Goal: Task Accomplishment & Management: Manage account settings

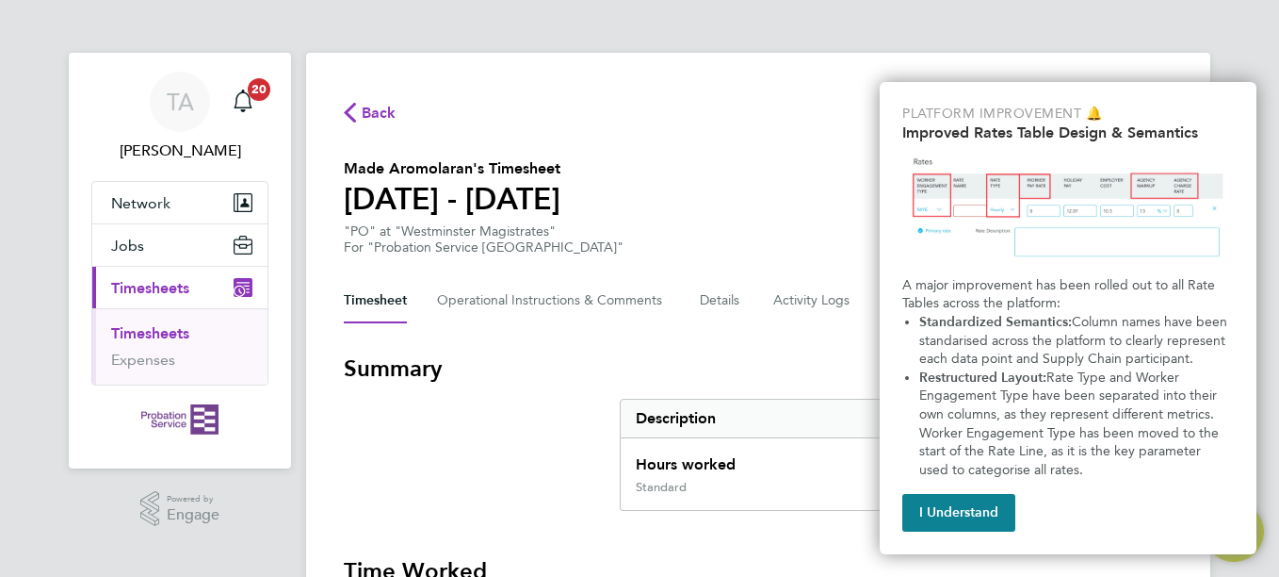
click at [823, 171] on section "Made Aromolaran's Timesheet [DATE] - [DATE] "PO" at "Westminster Magistrates" F…" at bounding box center [758, 206] width 829 height 98
click at [971, 501] on button "I Understand" at bounding box center [959, 513] width 113 height 38
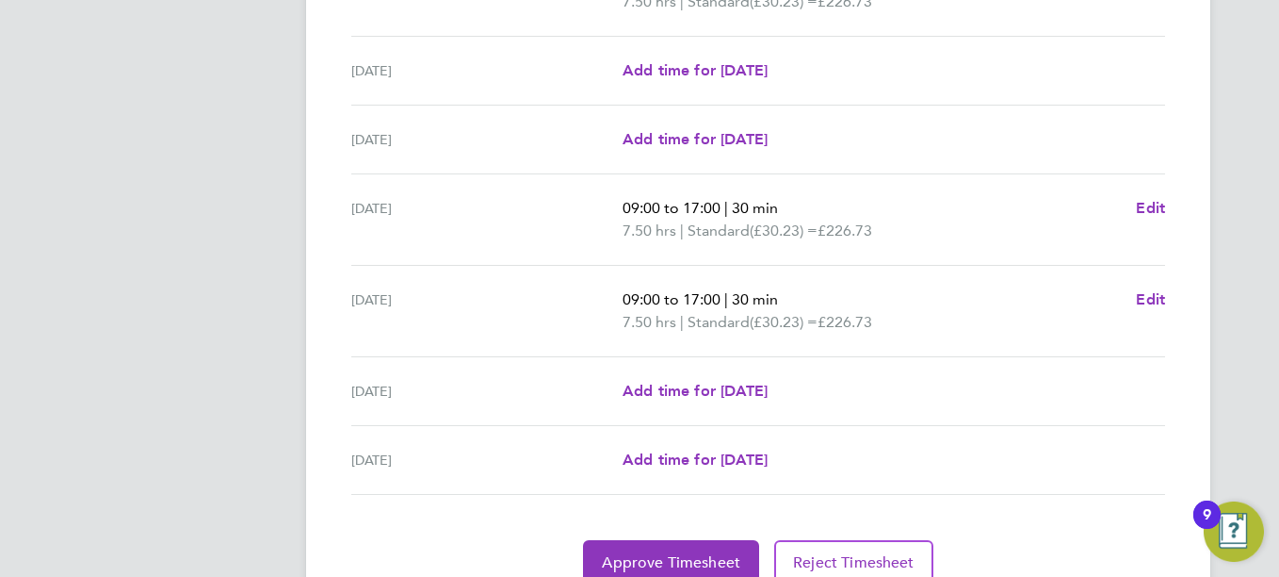
scroll to position [740, 0]
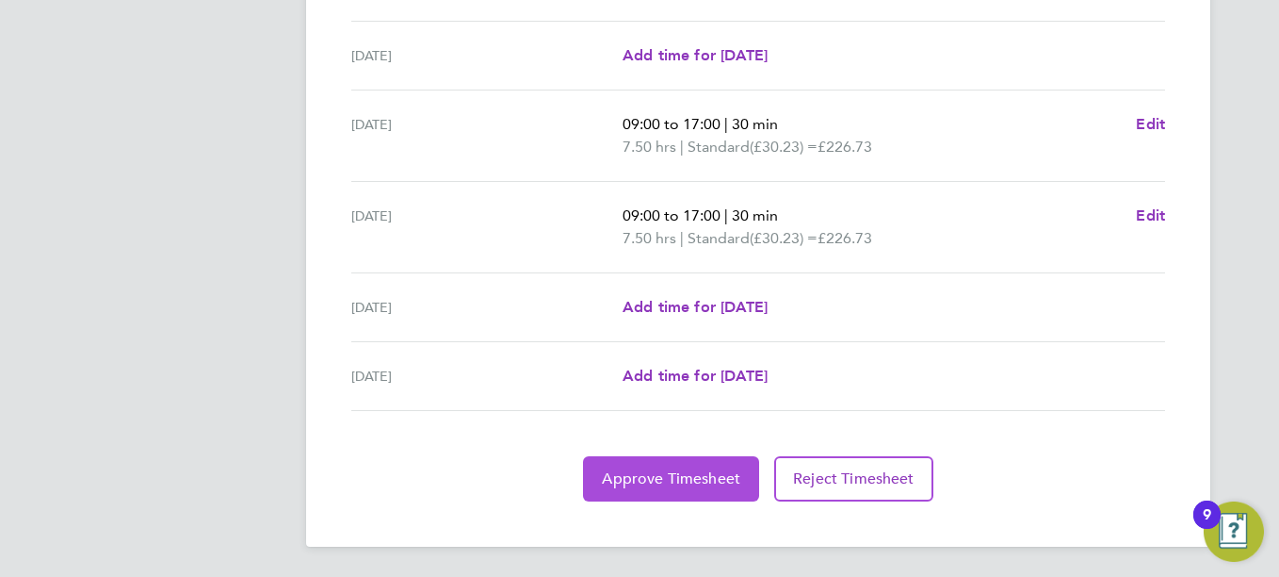
click at [685, 476] on span "Approve Timesheet" at bounding box center [671, 478] width 138 height 19
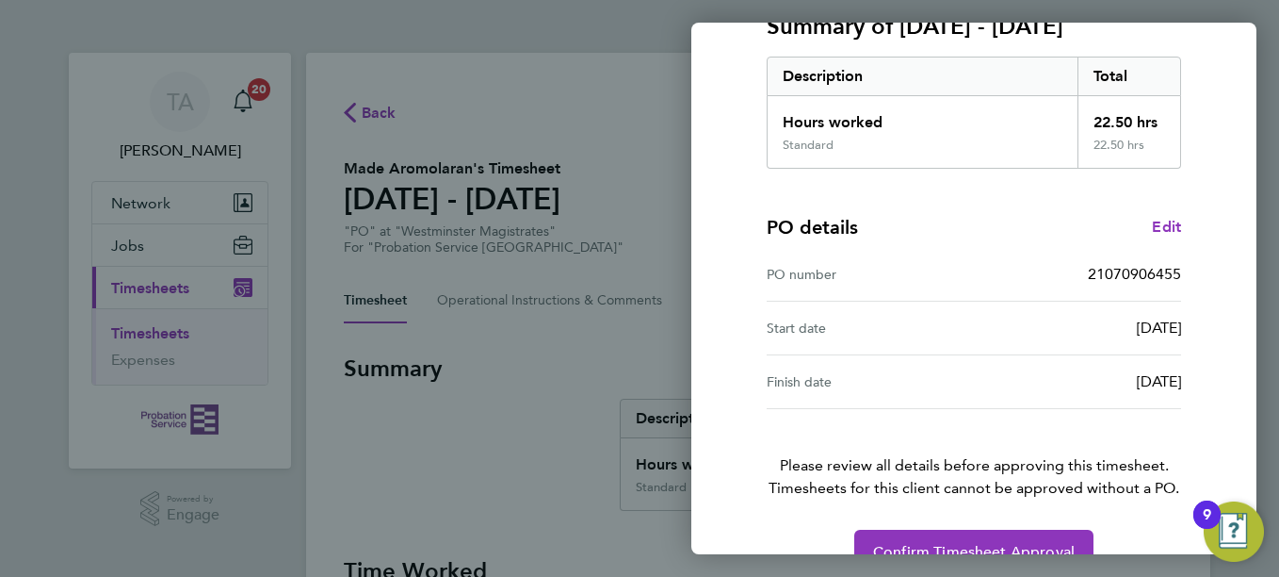
scroll to position [326, 0]
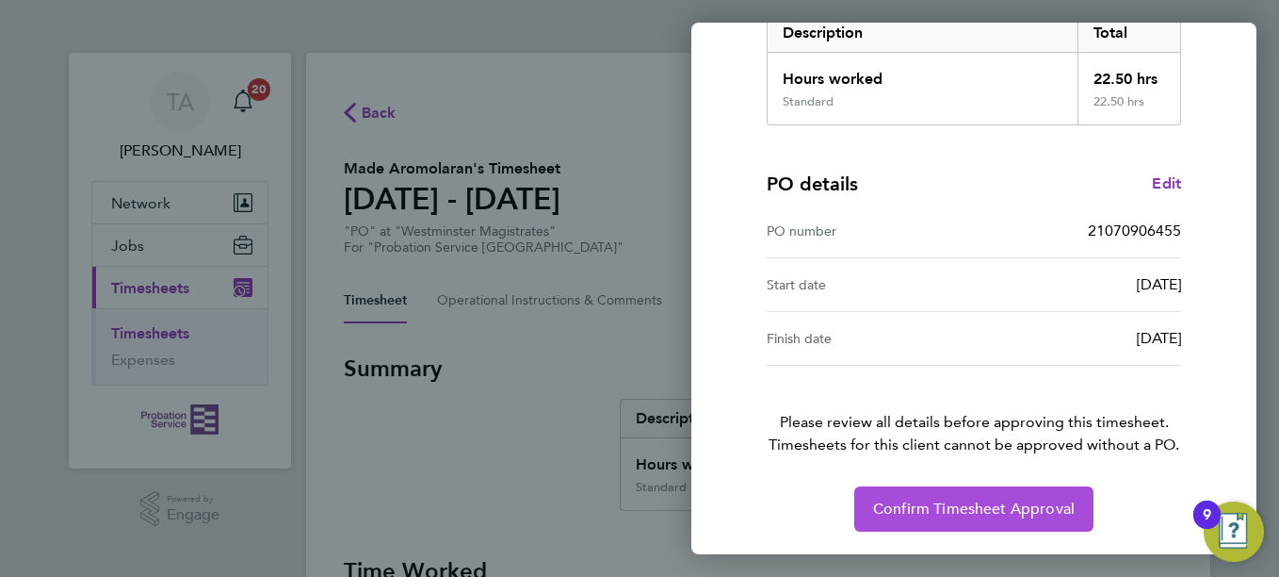
click at [967, 507] on span "Confirm Timesheet Approval" at bounding box center [974, 508] width 202 height 19
